Goal: Task Accomplishment & Management: Complete application form

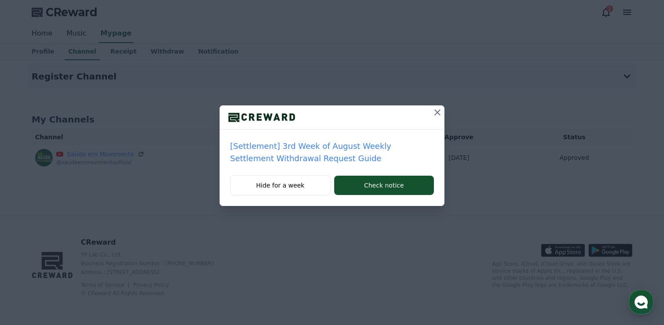
click at [438, 114] on icon at bounding box center [437, 112] width 6 height 6
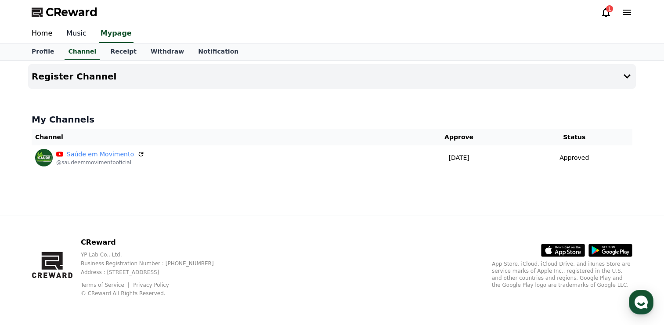
click at [78, 33] on link "Music" at bounding box center [76, 34] width 34 height 18
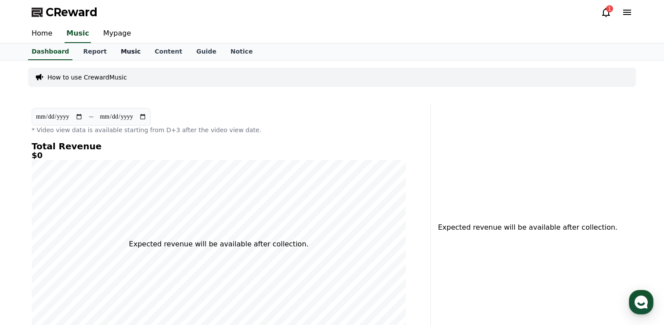
click at [122, 53] on link "Music" at bounding box center [131, 51] width 34 height 17
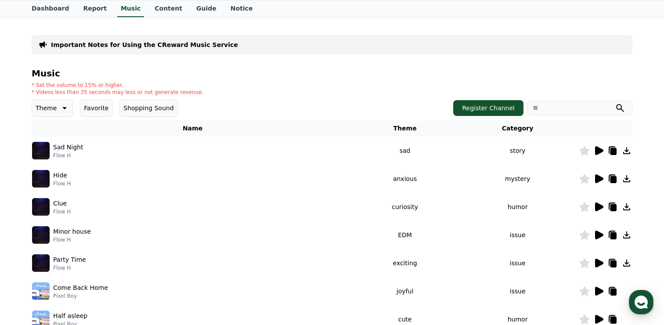
scroll to position [45, 0]
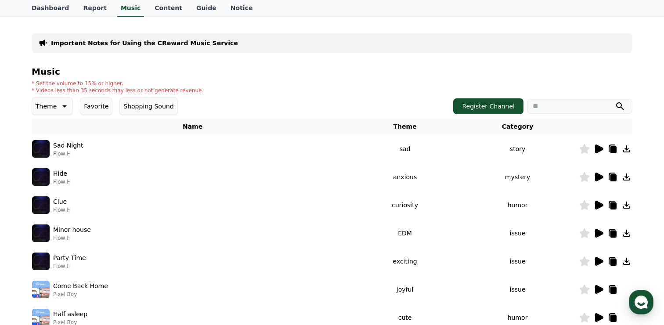
click at [600, 149] on icon at bounding box center [599, 148] width 8 height 9
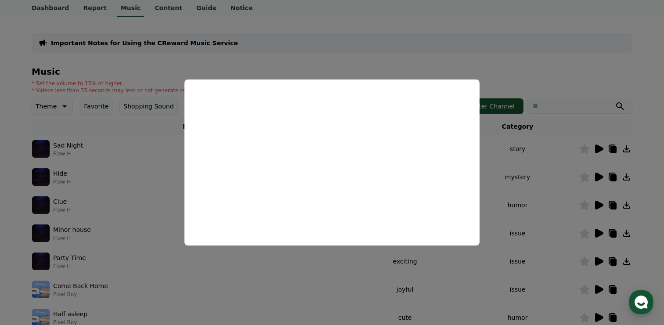
click at [542, 166] on button "close modal" at bounding box center [332, 162] width 664 height 325
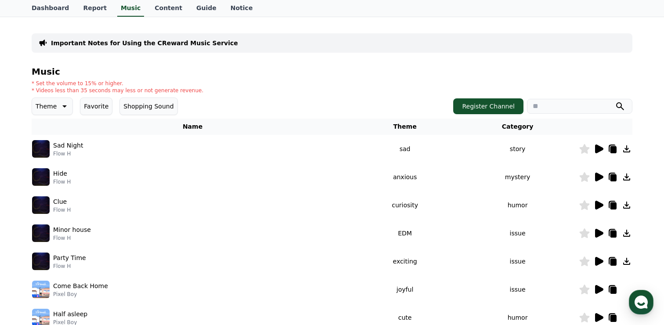
click at [599, 233] on icon at bounding box center [599, 233] width 8 height 9
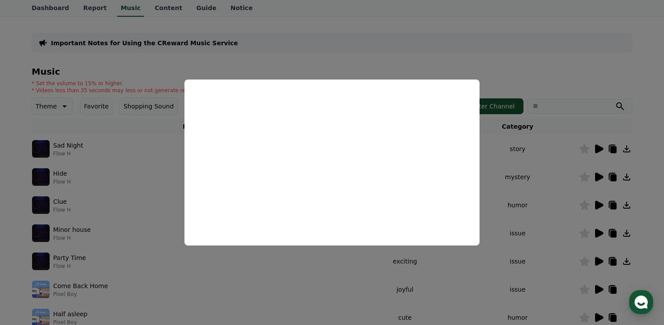
click at [497, 123] on button "close modal" at bounding box center [332, 162] width 664 height 325
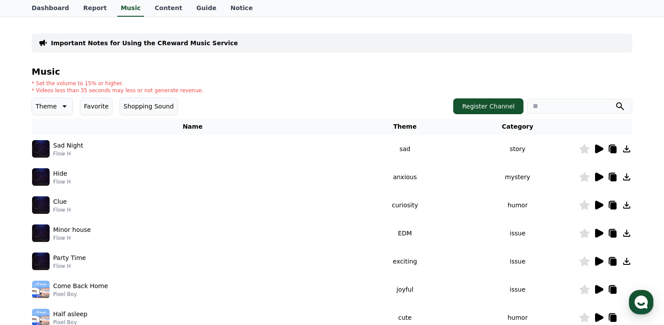
click at [599, 175] on icon at bounding box center [599, 176] width 8 height 9
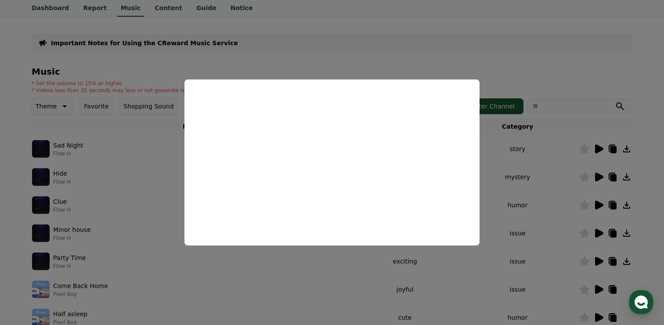
click at [533, 146] on button "close modal" at bounding box center [332, 162] width 664 height 325
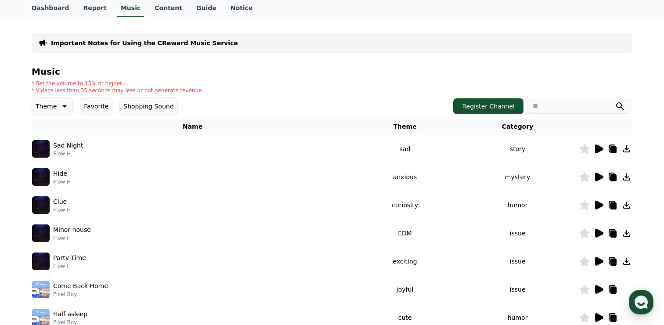
click at [519, 164] on td "mystery" at bounding box center [517, 177] width 122 height 28
click at [598, 175] on icon at bounding box center [599, 176] width 8 height 9
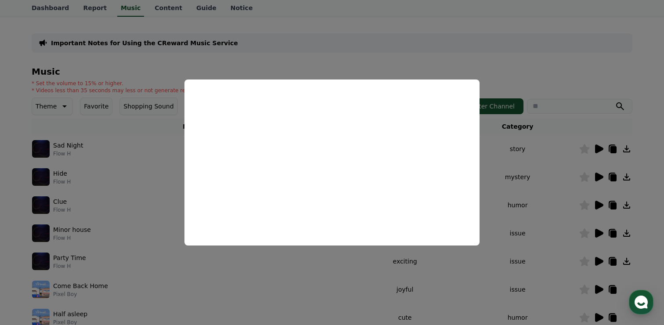
click at [537, 156] on button "close modal" at bounding box center [332, 162] width 664 height 325
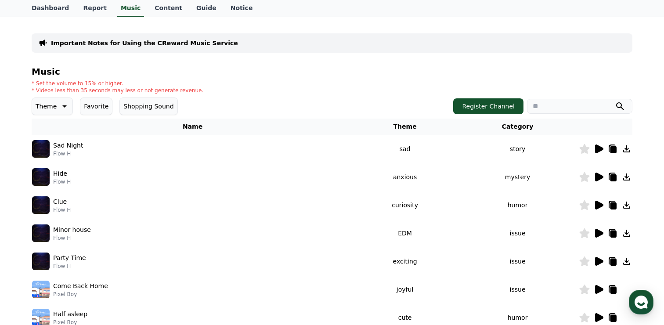
drag, startPoint x: 36, startPoint y: 92, endPoint x: 202, endPoint y: 88, distance: 165.9
click at [202, 88] on div "* Set the volume to 15% or higher. * Videos less than 35 seconds may less or no…" at bounding box center [332, 87] width 600 height 14
click at [214, 90] on div "* Set the volume to 15% or higher. * Videos less than 35 seconds may less or no…" at bounding box center [332, 87] width 600 height 14
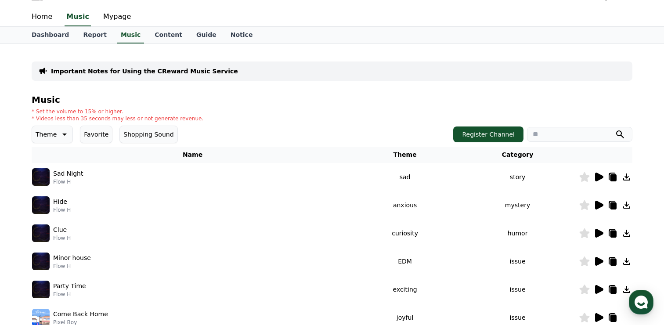
scroll to position [0, 0]
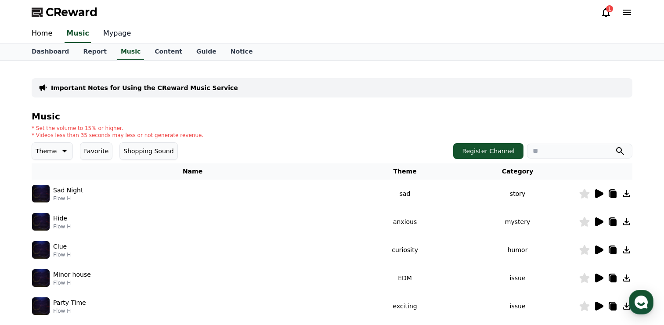
click at [105, 34] on link "Mypage" at bounding box center [117, 34] width 42 height 18
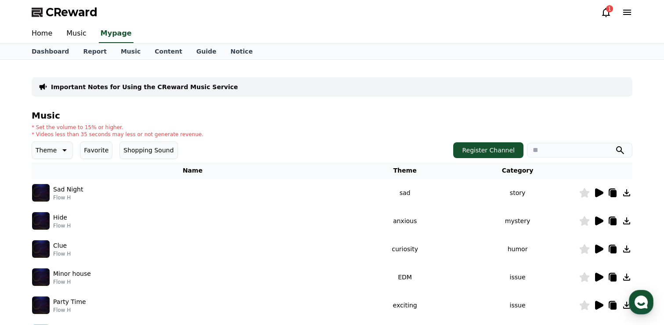
select select "**********"
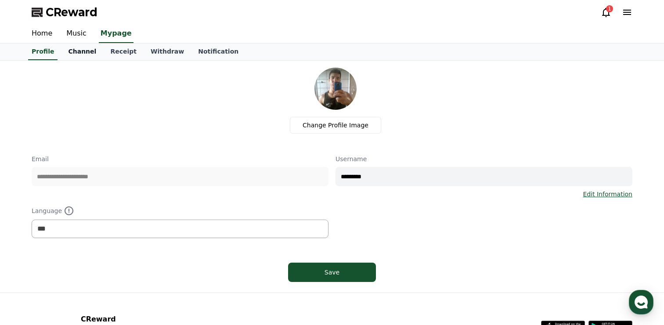
click at [76, 49] on link "Channel" at bounding box center [82, 51] width 42 height 17
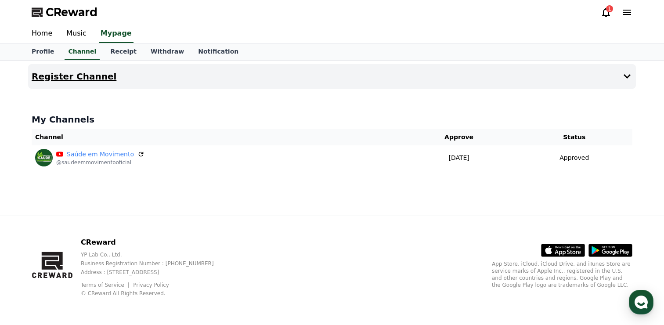
click at [604, 73] on button "Register Channel" at bounding box center [331, 76] width 607 height 25
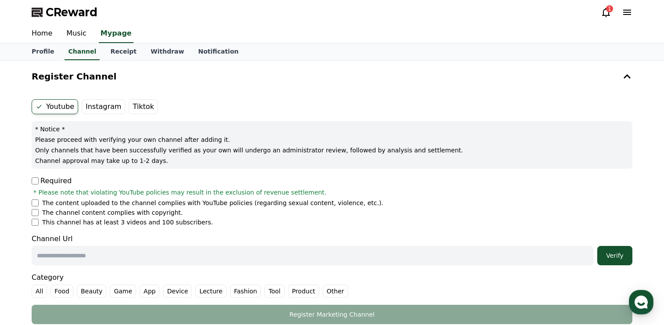
click at [107, 108] on label "Instagram" at bounding box center [103, 106] width 43 height 15
click at [104, 257] on input "text" at bounding box center [313, 255] width 562 height 19
paste input "**********"
type input "**********"
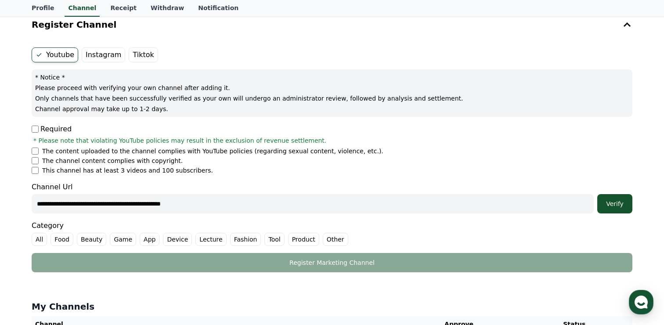
scroll to position [54, 0]
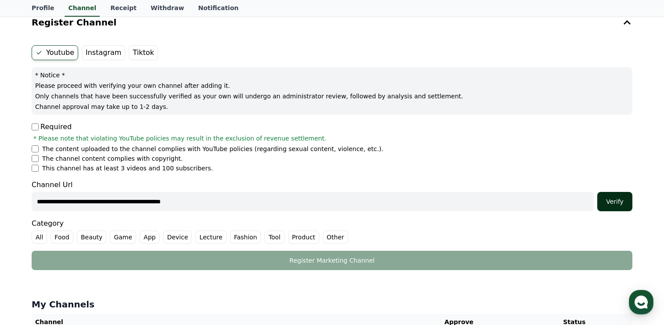
click at [621, 200] on div "Verify" at bounding box center [614, 201] width 28 height 9
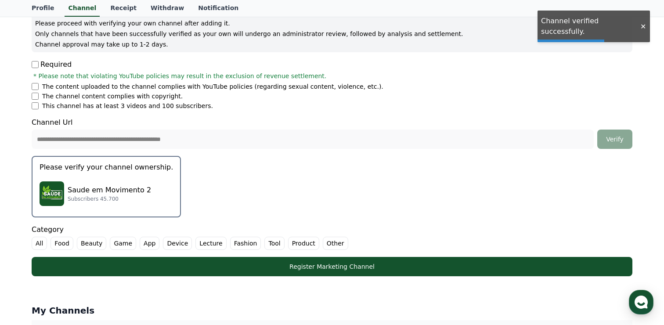
scroll to position [117, 0]
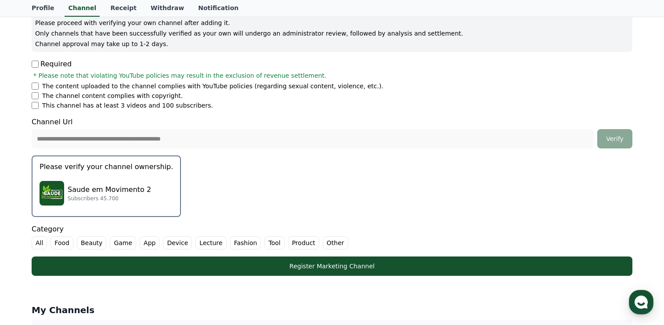
click at [62, 243] on label "Food" at bounding box center [61, 242] width 23 height 13
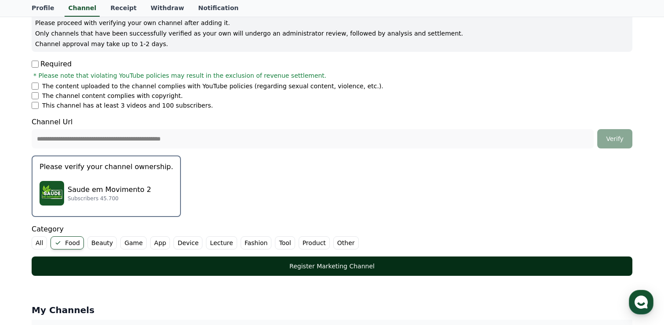
click at [268, 269] on div "Register Marketing Channel" at bounding box center [331, 266] width 565 height 9
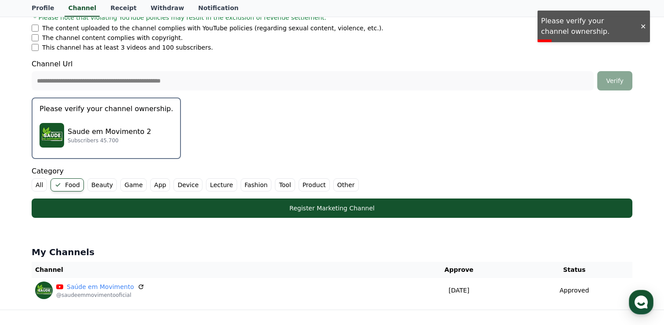
scroll to position [173, 0]
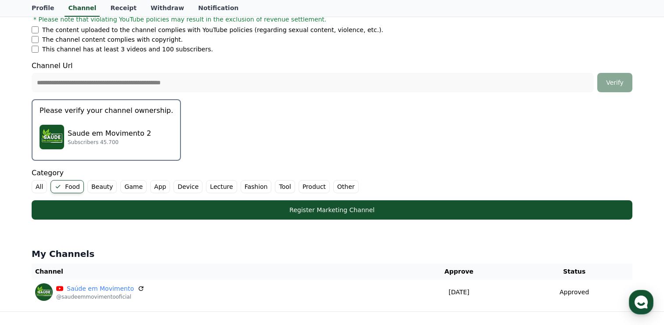
click at [134, 134] on p "Saude em Movimento 2" at bounding box center [109, 133] width 83 height 11
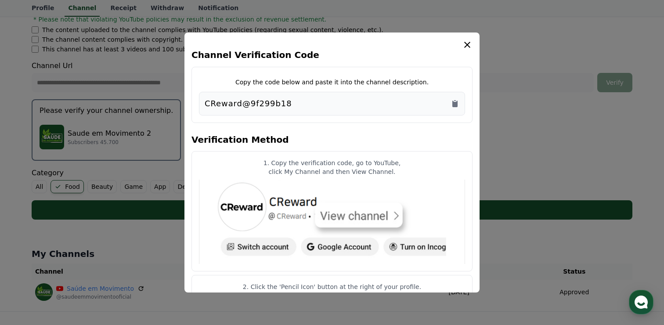
drag, startPoint x: 296, startPoint y: 100, endPoint x: 177, endPoint y: 90, distance: 119.4
click at [177, 223] on div "Channel Verification Code Copy the code below and paste it into the channel des…" at bounding box center [331, 223] width 607 height 0
click at [325, 129] on h4 "Verification Method" at bounding box center [331, 138] width 281 height 25
drag, startPoint x: 315, startPoint y: 99, endPoint x: 199, endPoint y: 103, distance: 115.5
click at [199, 103] on div "CReward@9f299b18" at bounding box center [332, 104] width 266 height 24
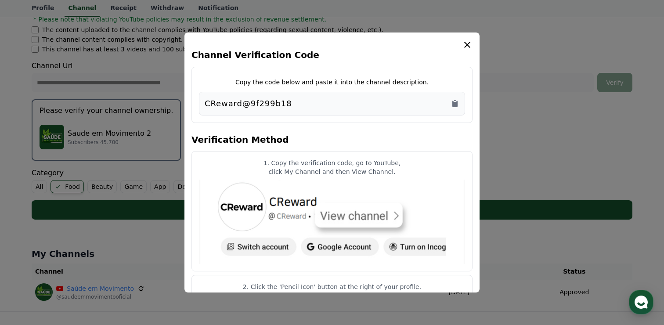
copy p "CReward@9f299b18"
click at [466, 46] on icon "modal" at bounding box center [467, 44] width 11 height 11
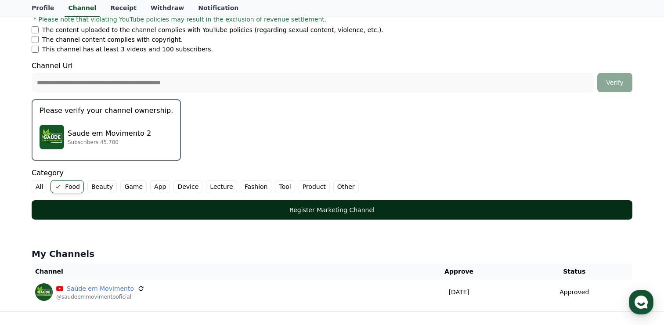
click at [323, 208] on div "Register Marketing Channel" at bounding box center [331, 209] width 565 height 9
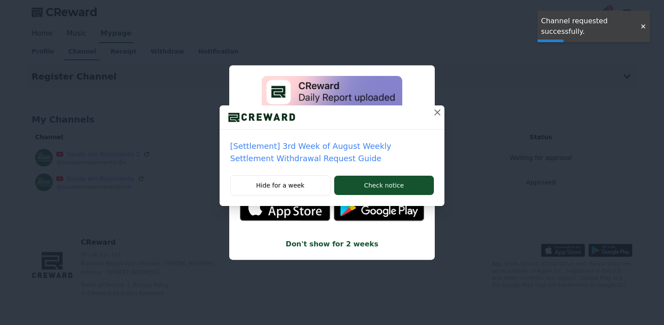
click at [435, 112] on icon at bounding box center [437, 112] width 11 height 11
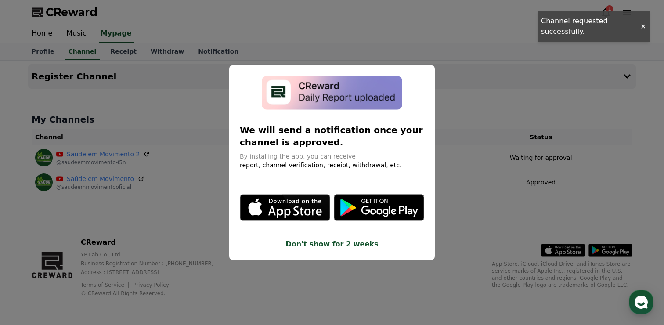
click at [443, 77] on button "close modal" at bounding box center [332, 162] width 664 height 325
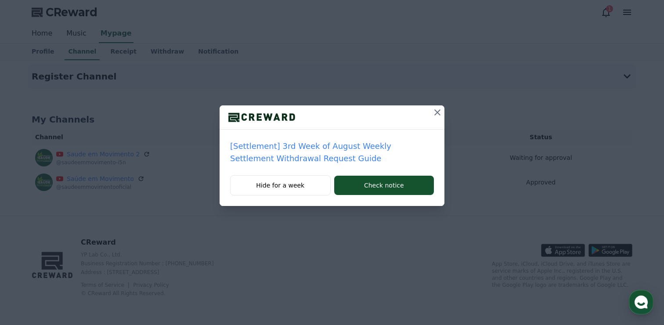
click at [295, 209] on div "[Settlement] 3rd Week of August Weekly Settlement Withdrawal Request Guide Hide…" at bounding box center [332, 110] width 664 height 220
click at [290, 193] on button "Hide for a week" at bounding box center [280, 185] width 101 height 20
